Goal: Task Accomplishment & Management: Manage account settings

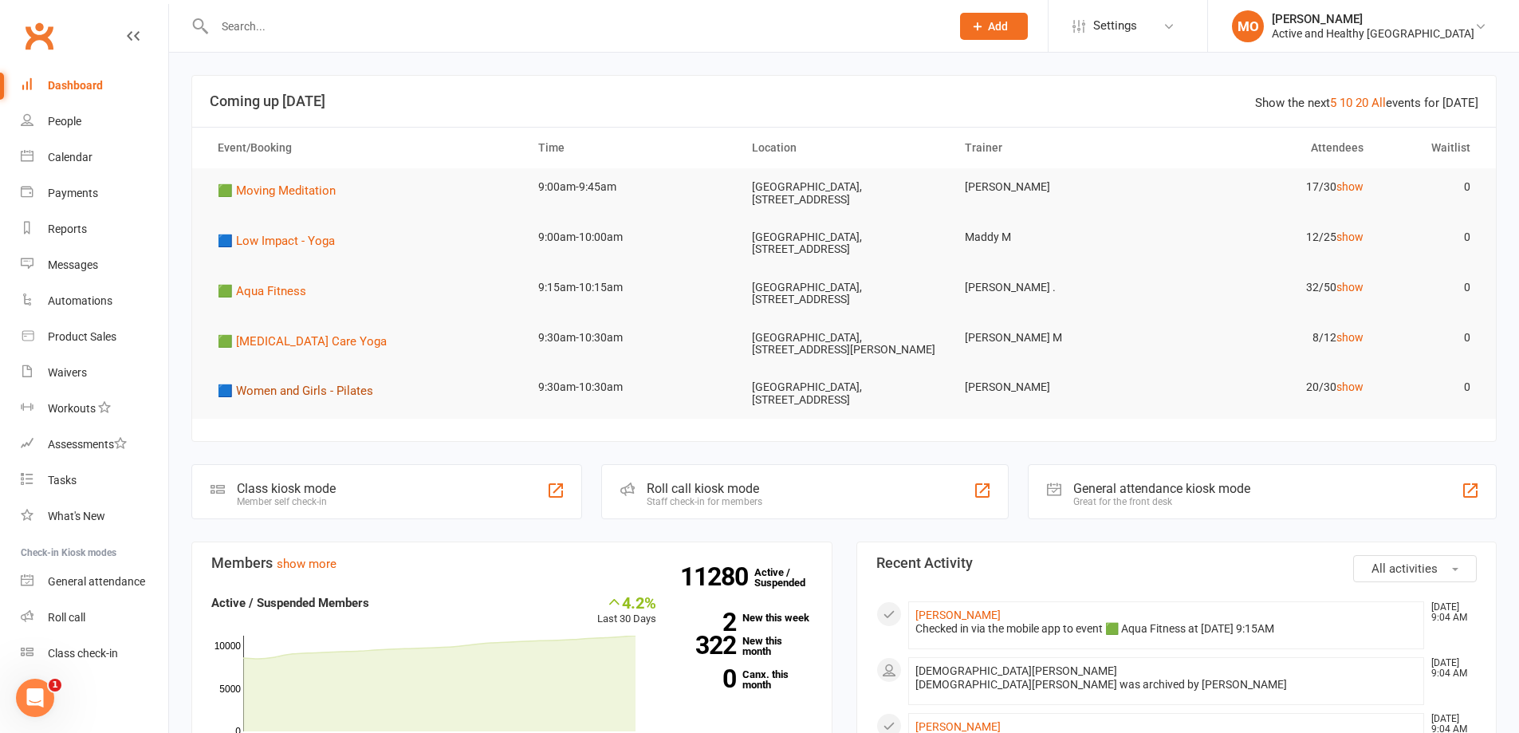
click at [331, 398] on span "🟦 Women and Girls - Pilates" at bounding box center [296, 391] width 156 height 14
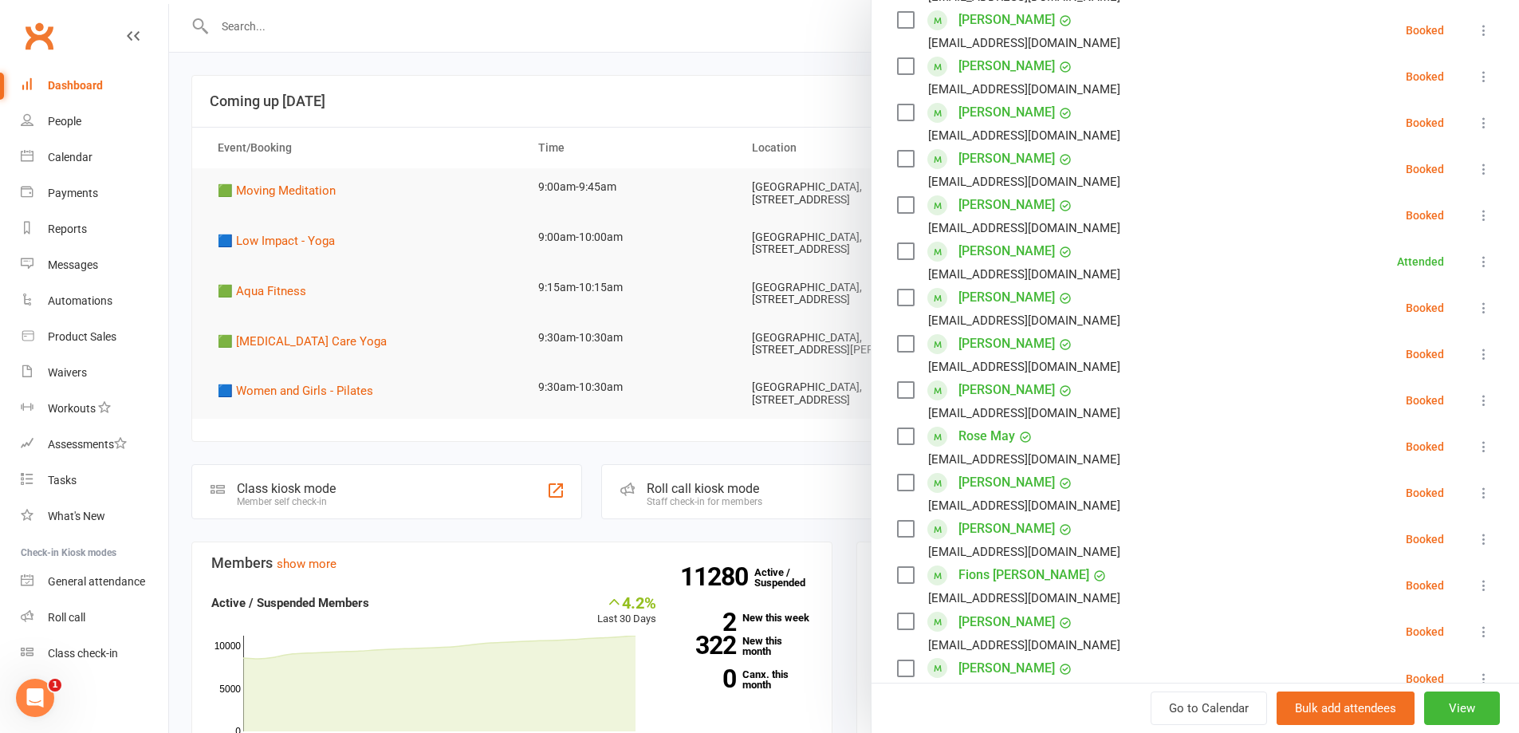
scroll to position [478, 0]
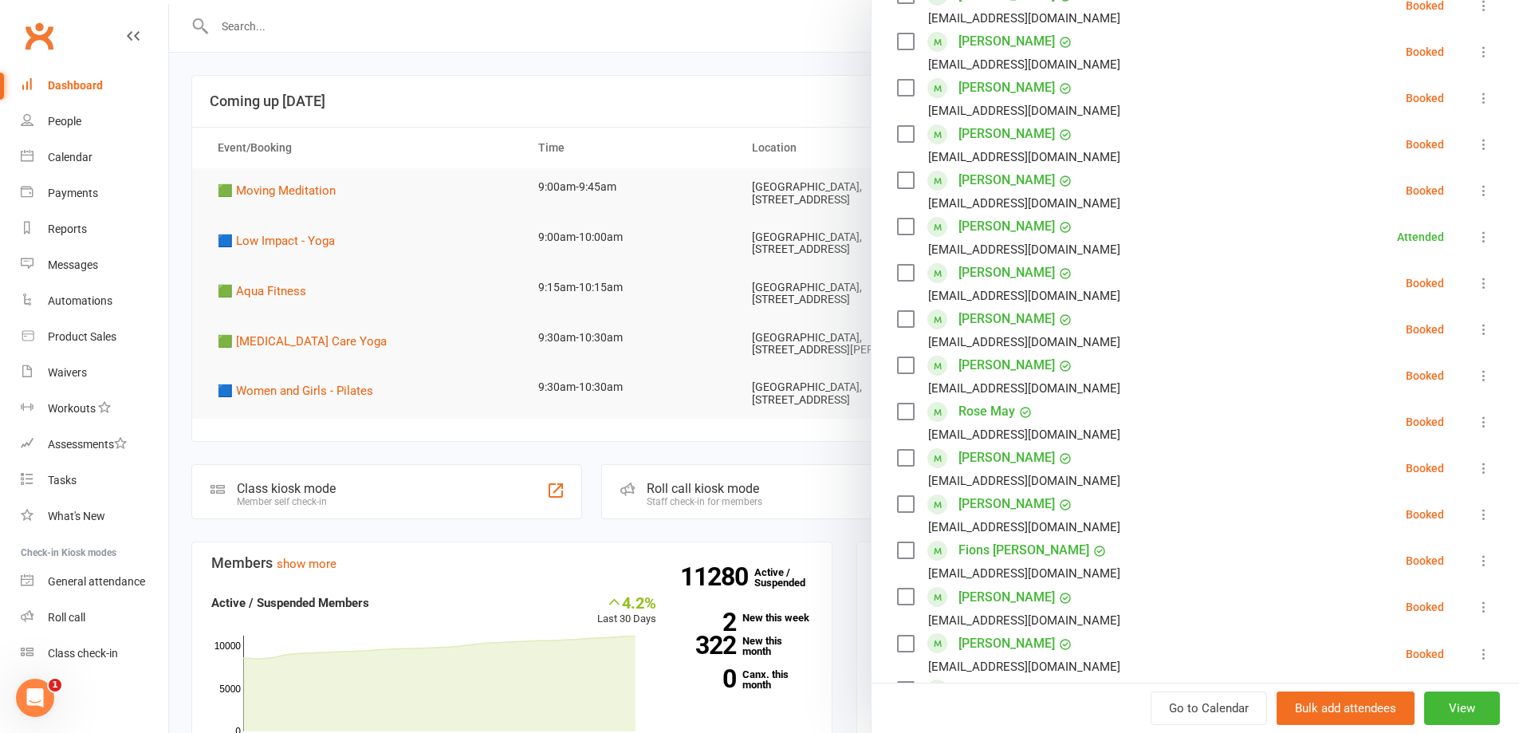
click at [1476, 599] on icon at bounding box center [1484, 607] width 16 height 16
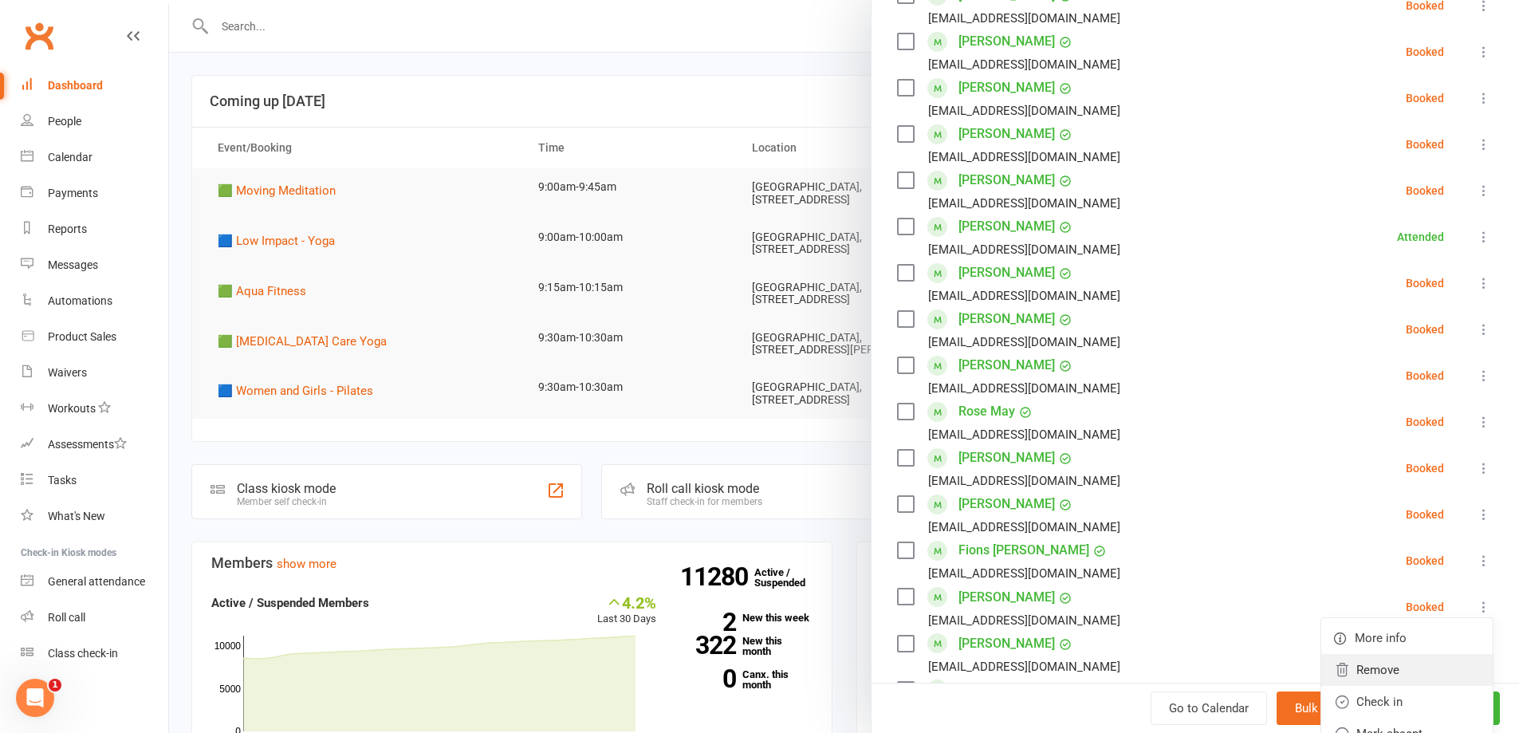
click at [1372, 654] on link "Remove" at bounding box center [1406, 670] width 171 height 32
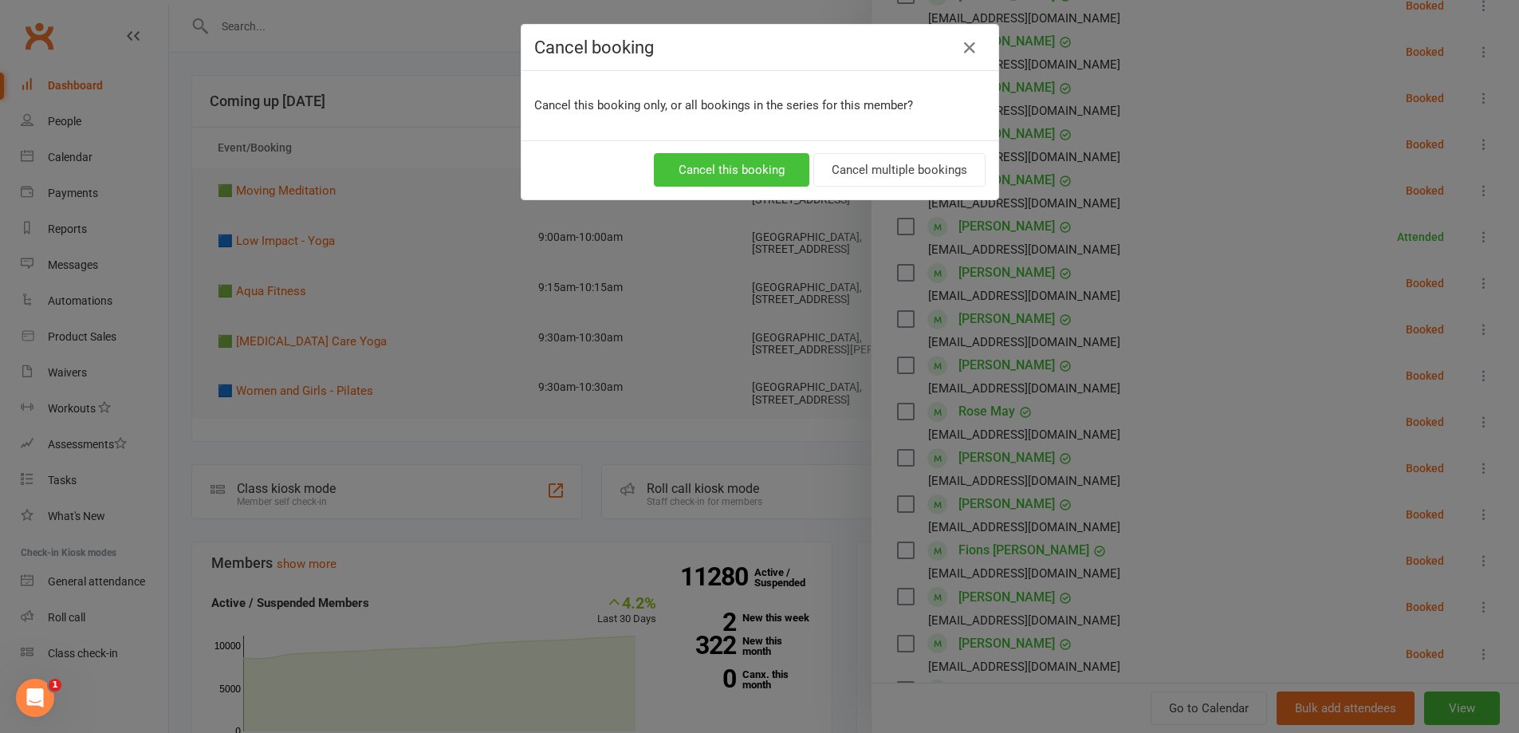
click at [763, 171] on button "Cancel this booking" at bounding box center [732, 169] width 156 height 33
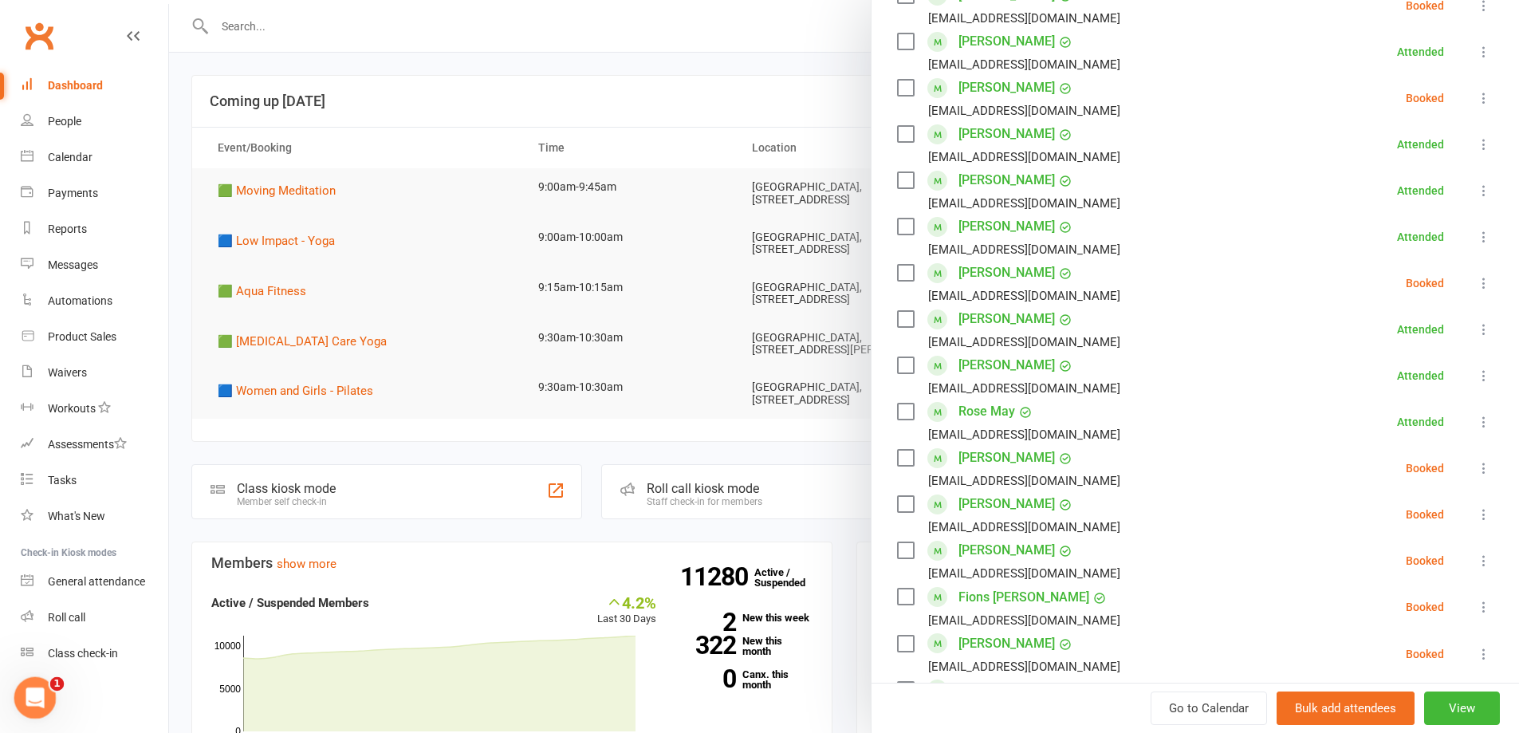
scroll to position [525, 0]
click at [352, 51] on div at bounding box center [844, 366] width 1350 height 733
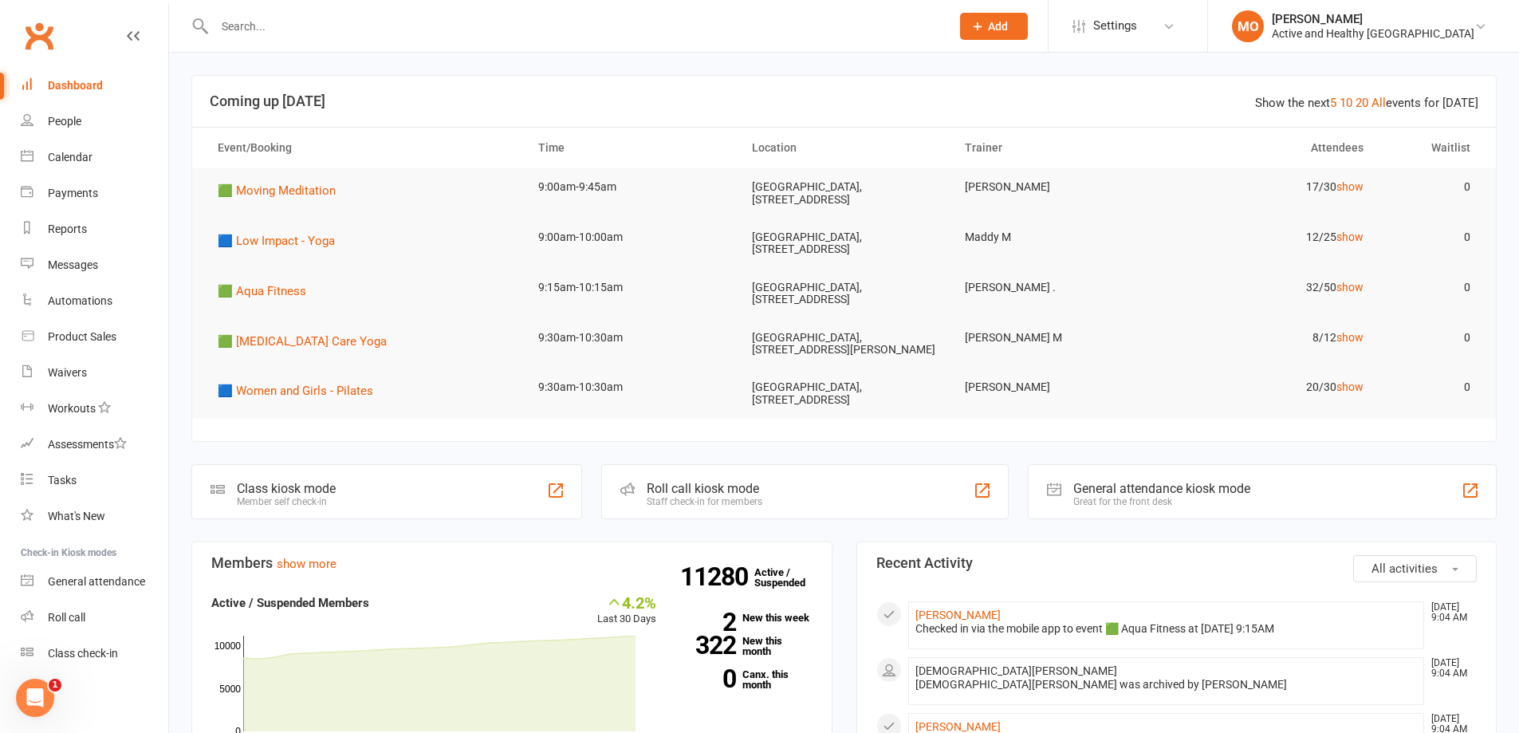
click at [348, 27] on input "text" at bounding box center [575, 26] width 730 height 22
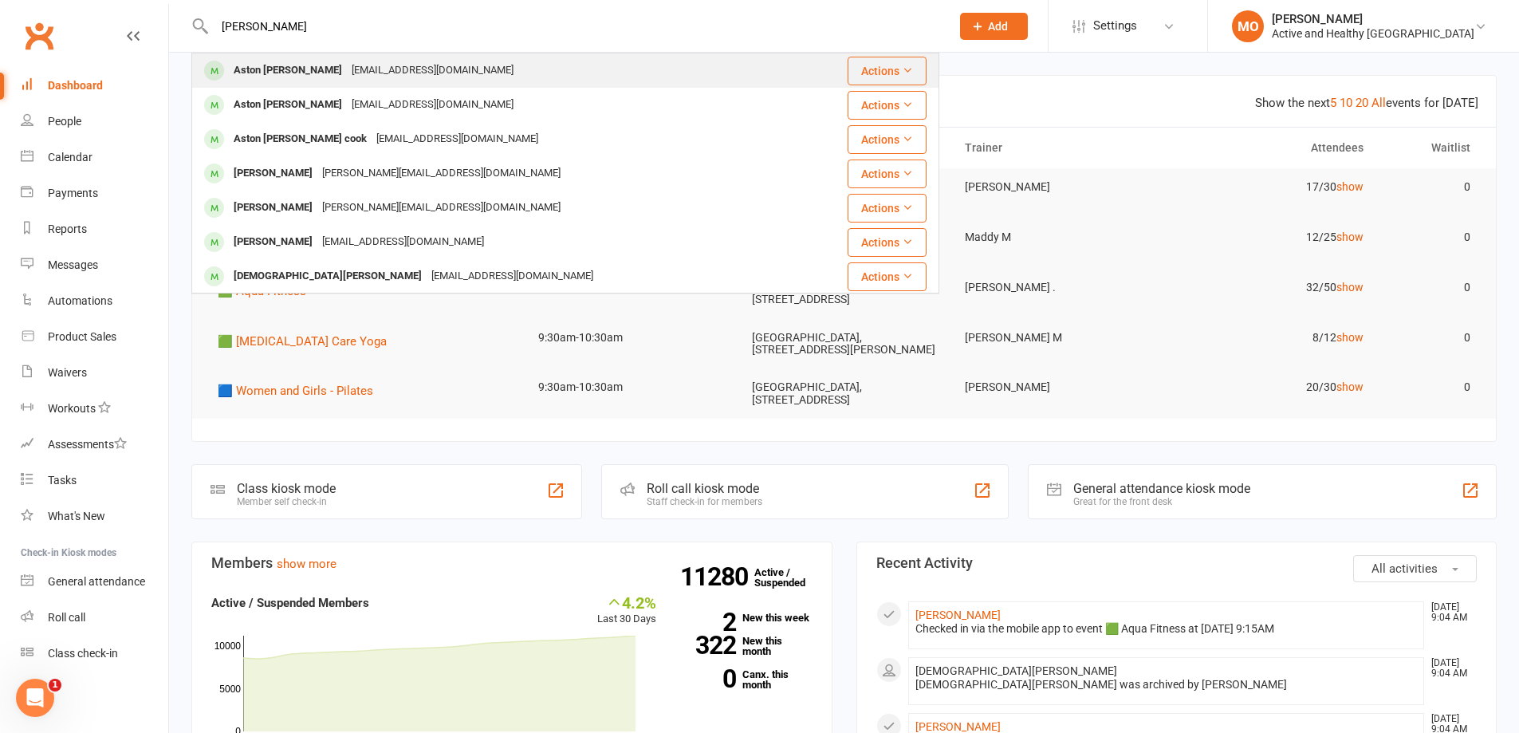
type input "[PERSON_NAME]"
click at [350, 69] on div "[EMAIL_ADDRESS][DOMAIN_NAME]" at bounding box center [432, 70] width 171 height 23
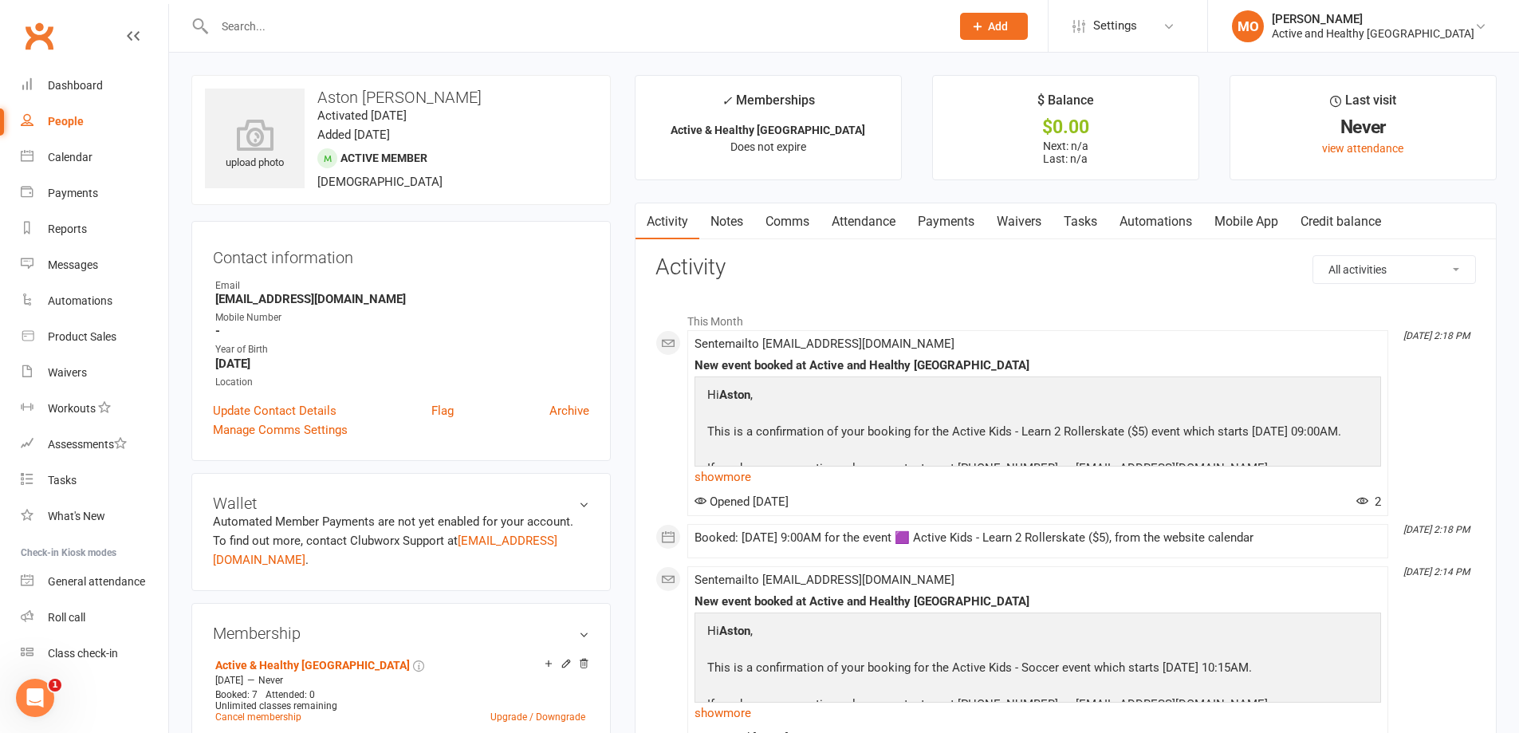
click at [1247, 219] on link "Mobile App" at bounding box center [1246, 221] width 86 height 37
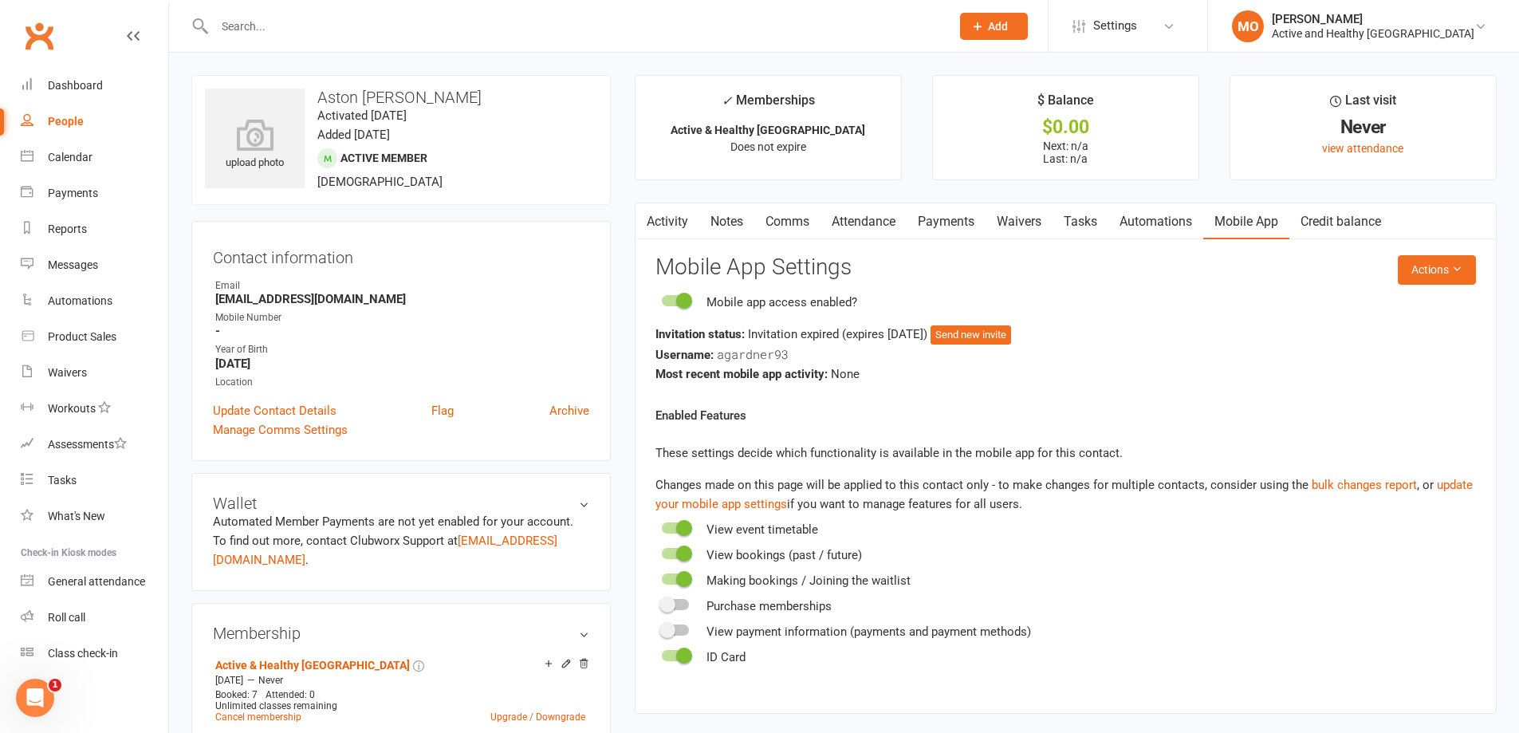
click at [671, 226] on link "Activity" at bounding box center [668, 221] width 64 height 37
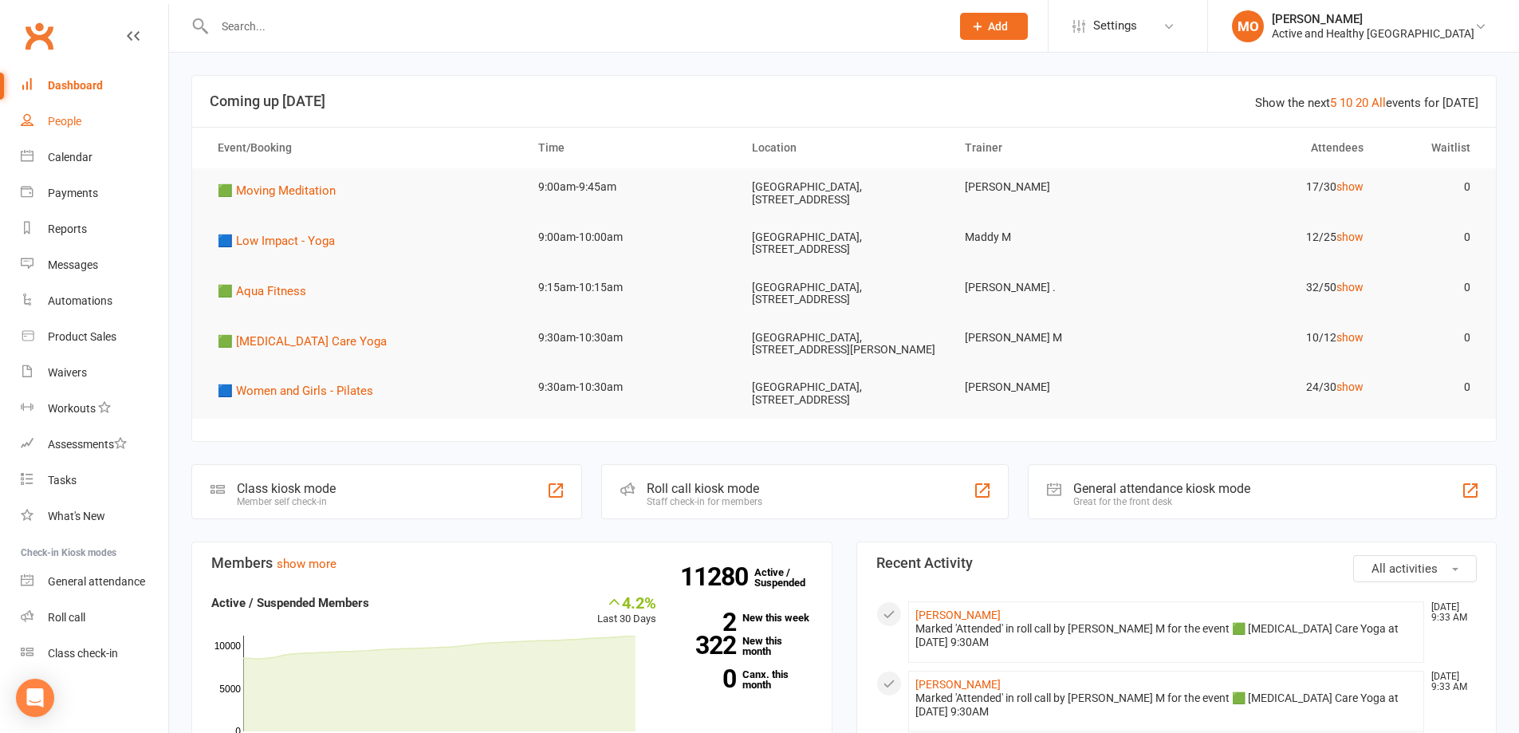
click at [69, 116] on div "People" at bounding box center [64, 121] width 33 height 13
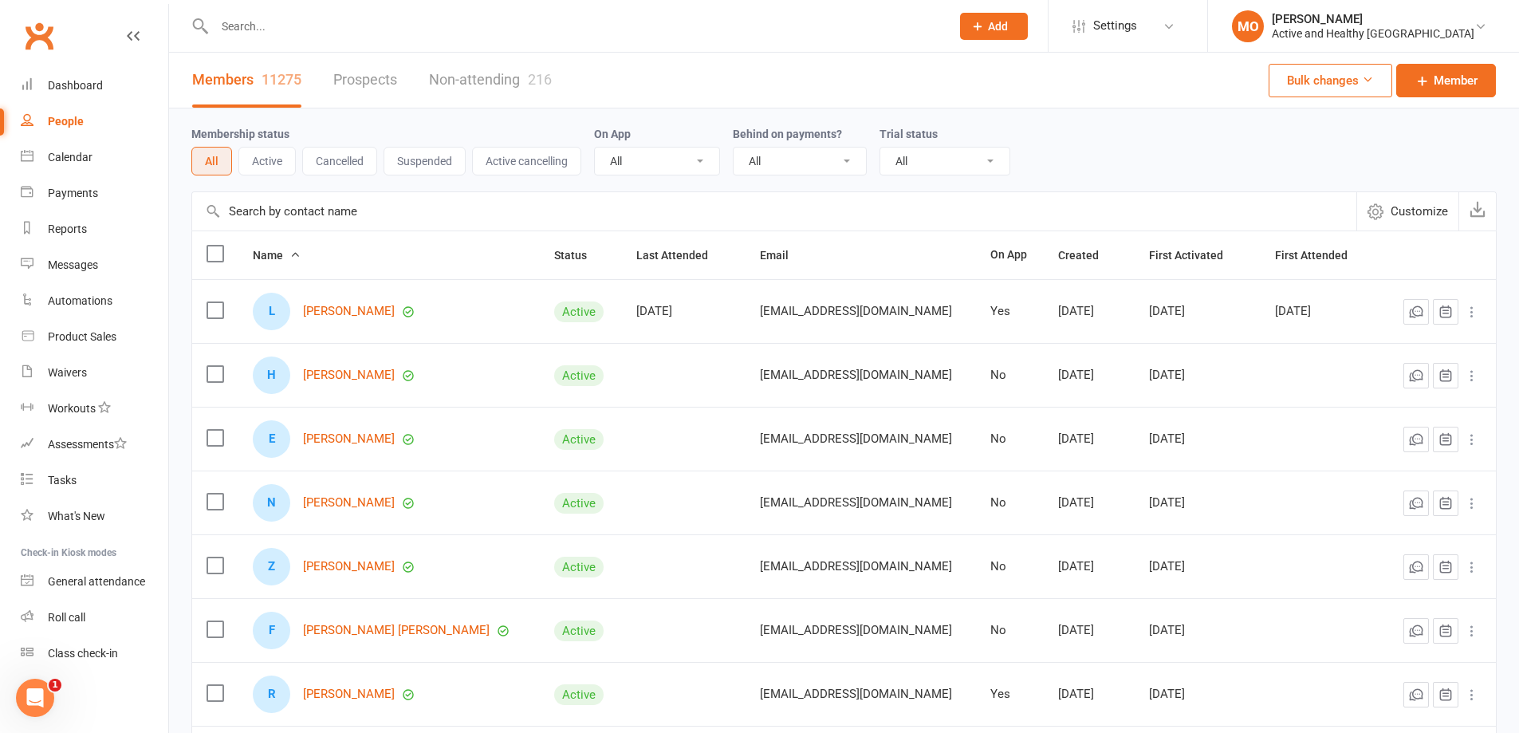
click at [330, 29] on input "text" at bounding box center [575, 26] width 730 height 22
click at [237, 222] on input "text" at bounding box center [774, 211] width 1164 height 38
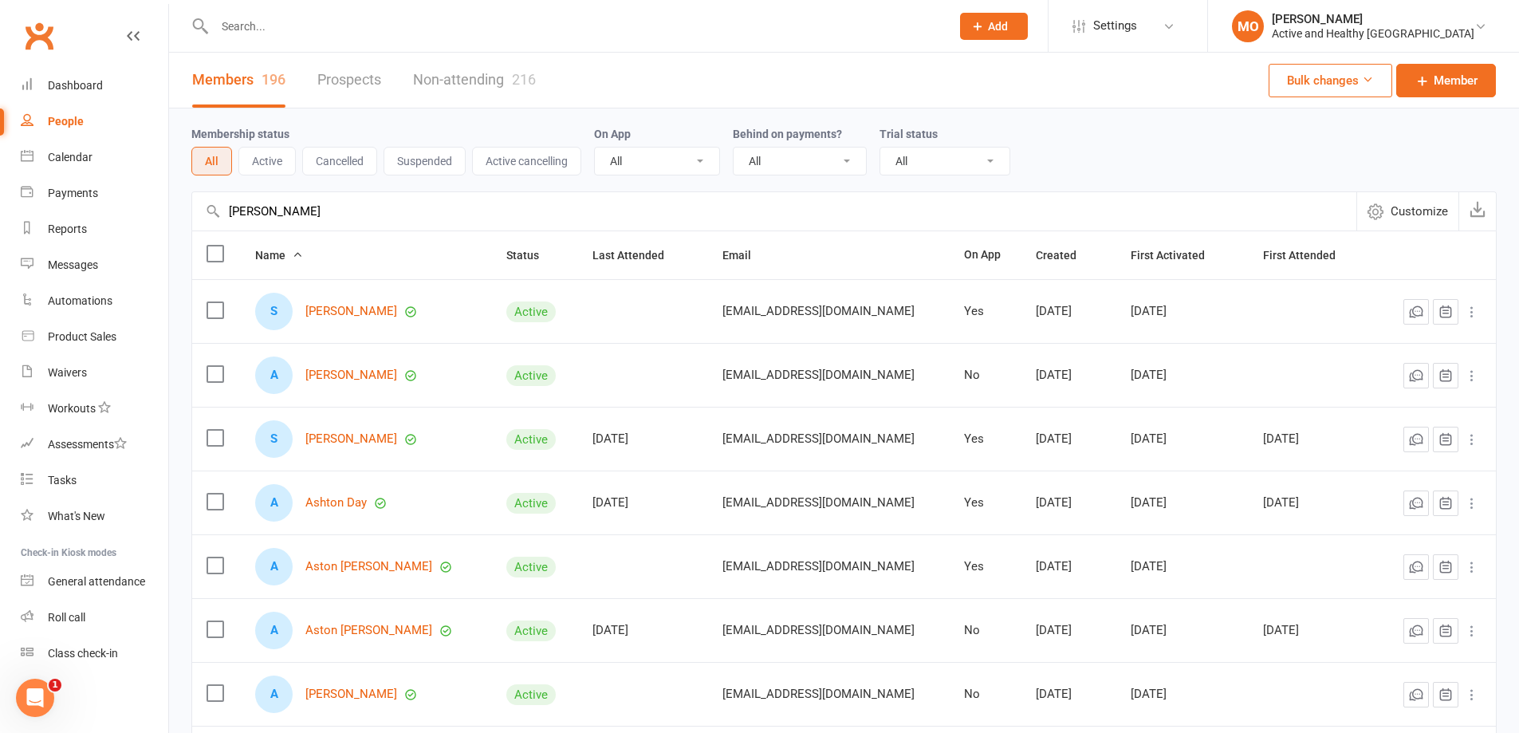
click at [246, 210] on input "ashton garde" at bounding box center [774, 211] width 1164 height 38
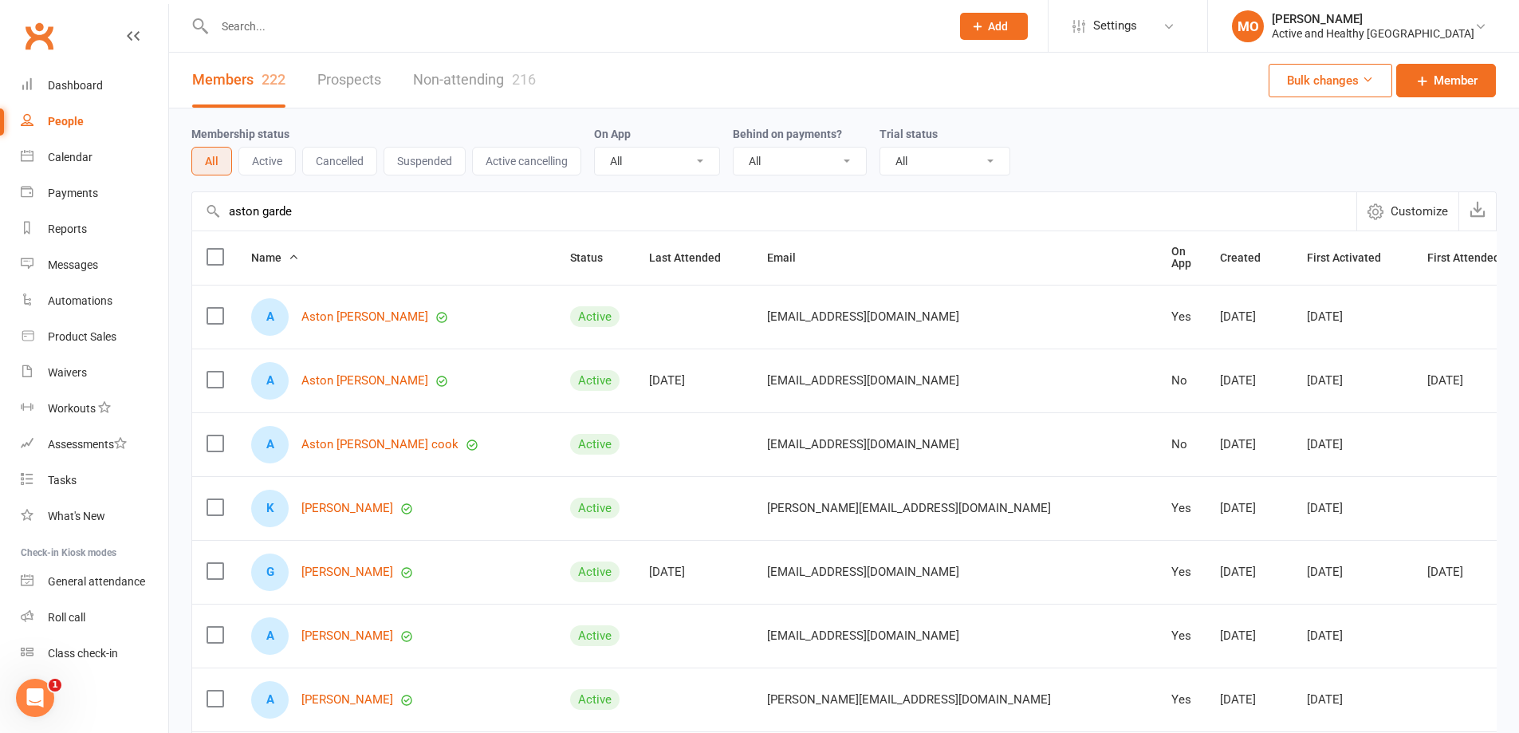
click at [332, 208] on input "aston garde" at bounding box center [774, 211] width 1164 height 38
type input "aston garde"
click at [341, 317] on link "Aston [PERSON_NAME]" at bounding box center [364, 317] width 127 height 14
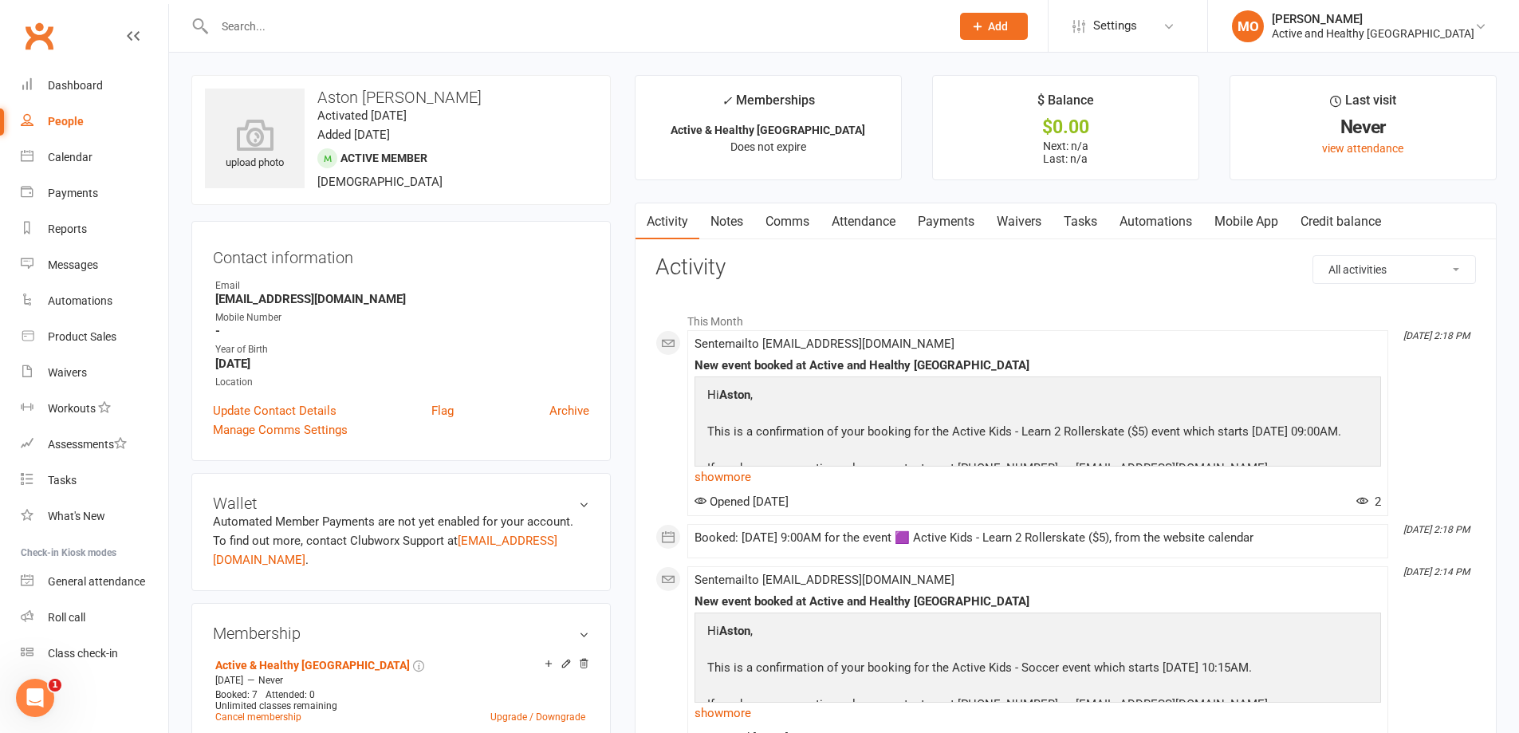
click at [1251, 219] on link "Mobile App" at bounding box center [1246, 221] width 86 height 37
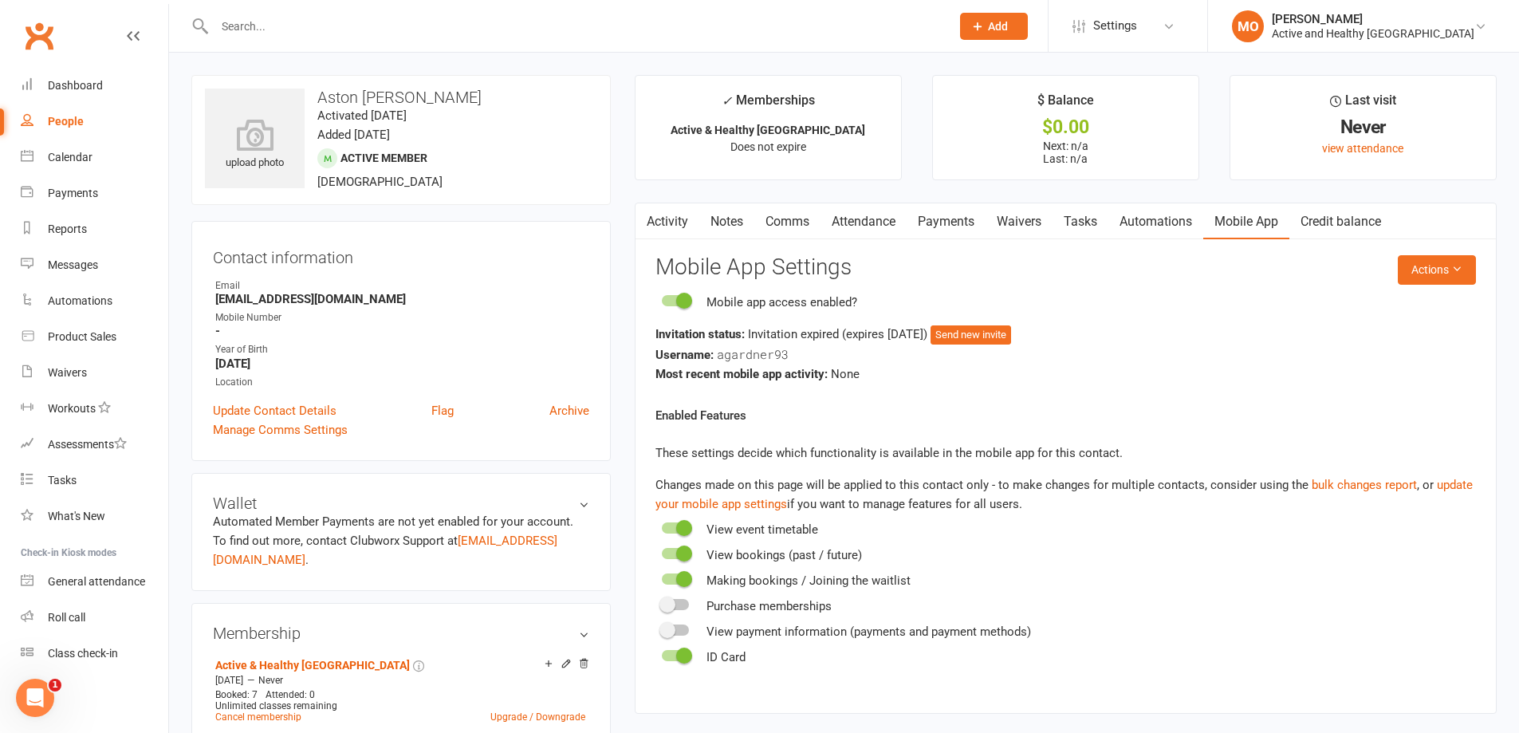
click at [670, 221] on link "Activity" at bounding box center [668, 221] width 64 height 37
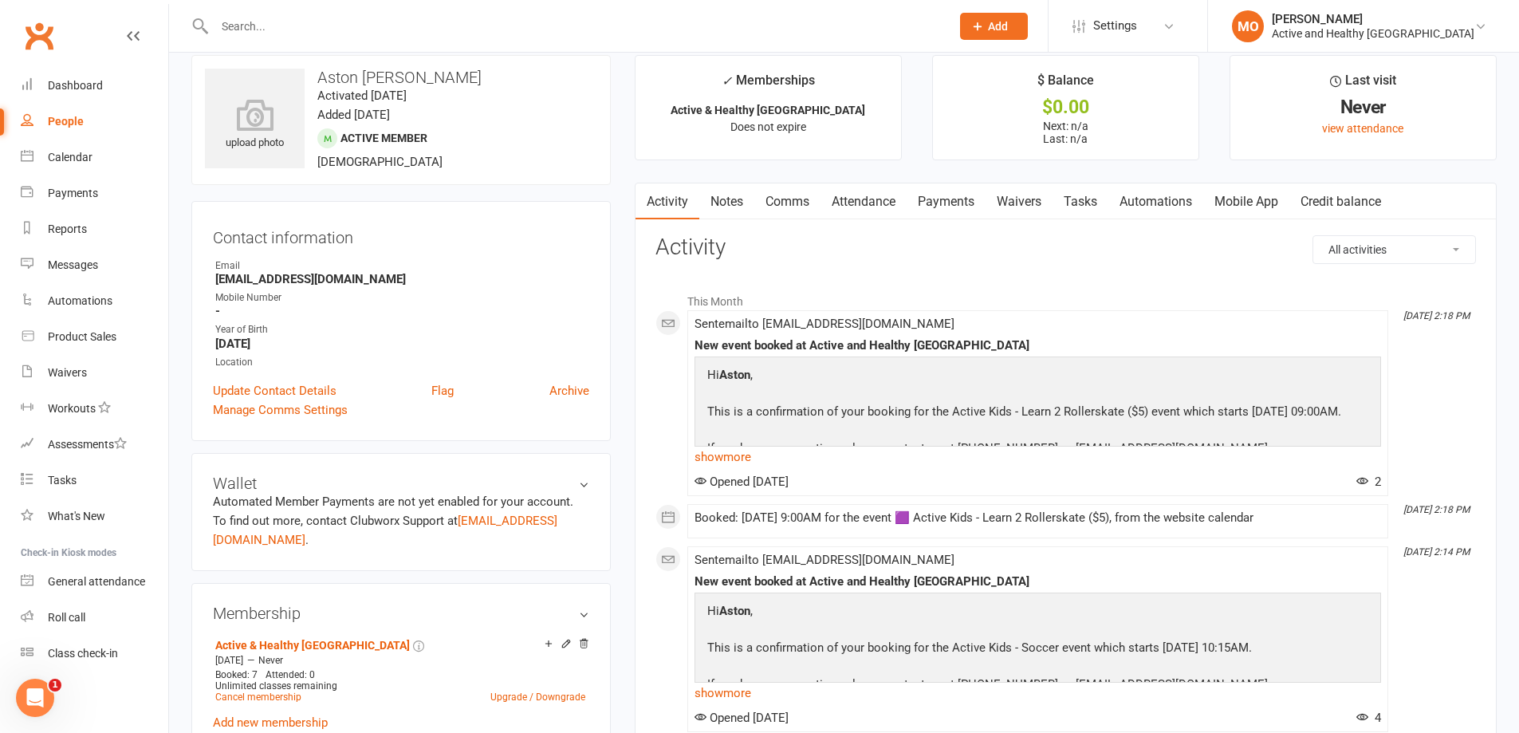
scroll to position [80, 0]
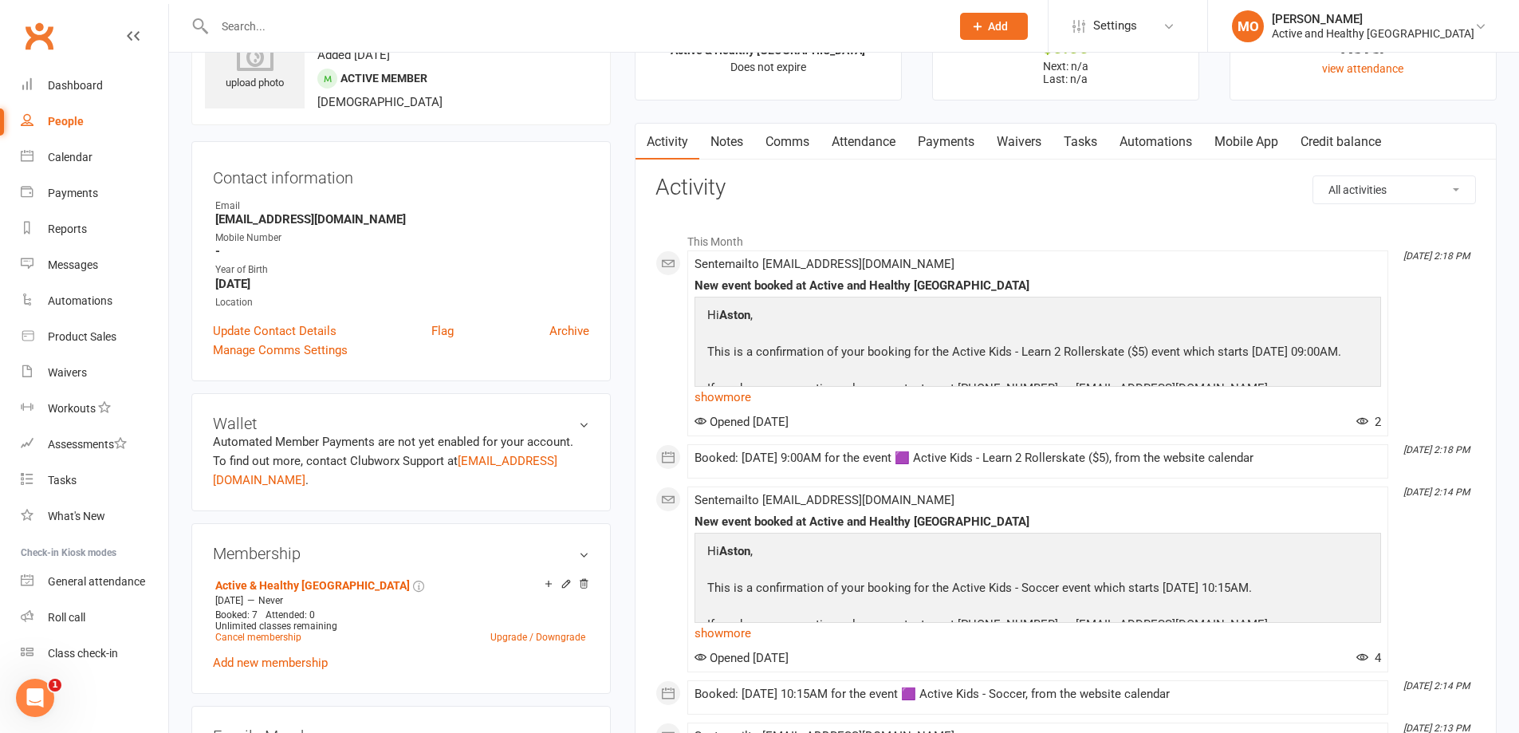
click at [864, 139] on link "Attendance" at bounding box center [864, 142] width 86 height 37
